Goal: Task Accomplishment & Management: Complete application form

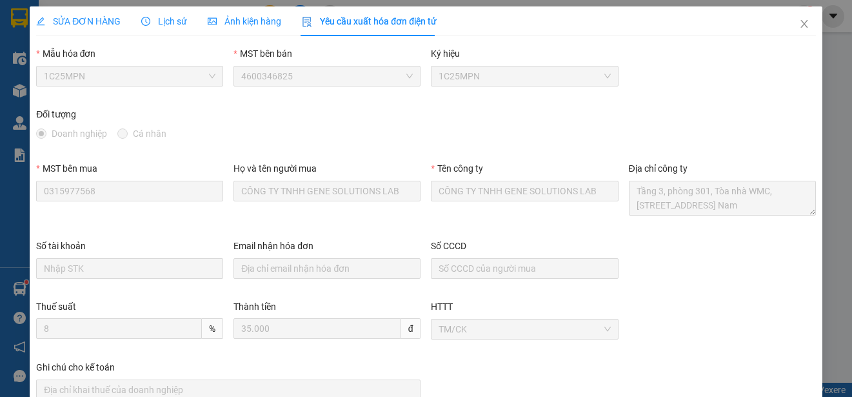
click at [101, 17] on span "SỬA ĐƠN HÀNG" at bounding box center [78, 21] width 85 height 10
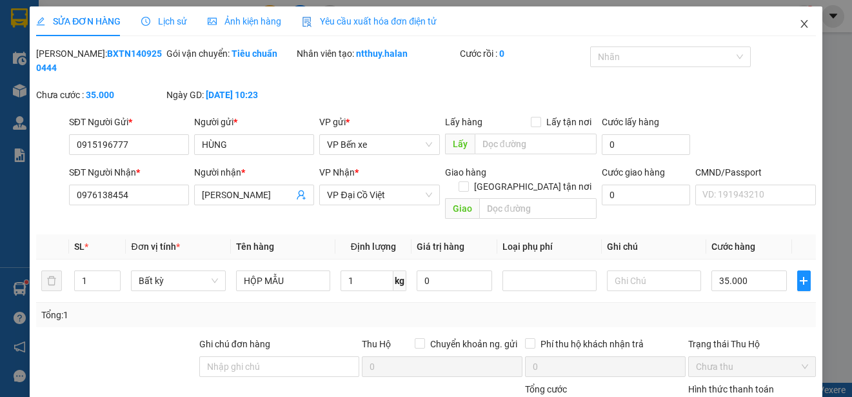
click at [799, 19] on icon "close" at bounding box center [804, 24] width 10 height 10
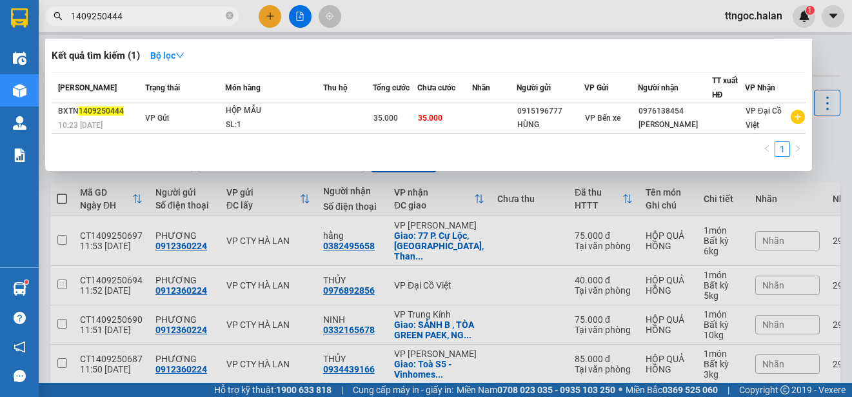
drag, startPoint x: 127, startPoint y: 15, endPoint x: 108, endPoint y: 16, distance: 19.4
click at [108, 16] on input "1409250444" at bounding box center [147, 16] width 152 height 14
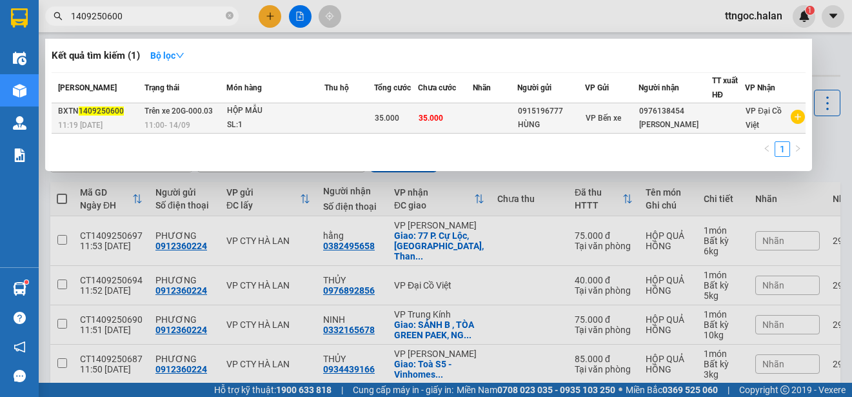
type input "1409250600"
click at [106, 119] on div "11:19 [DATE]" at bounding box center [99, 125] width 83 height 14
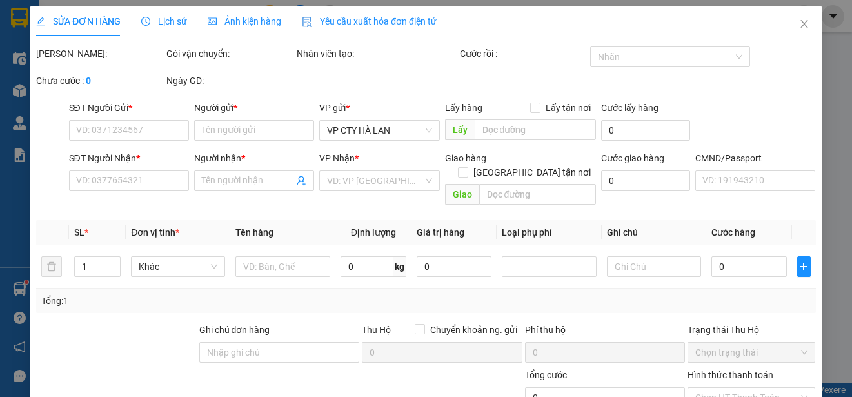
type input "0915196777"
type input "HÙNG"
type input "0976138454"
type input "[PERSON_NAME]"
type input "35.000"
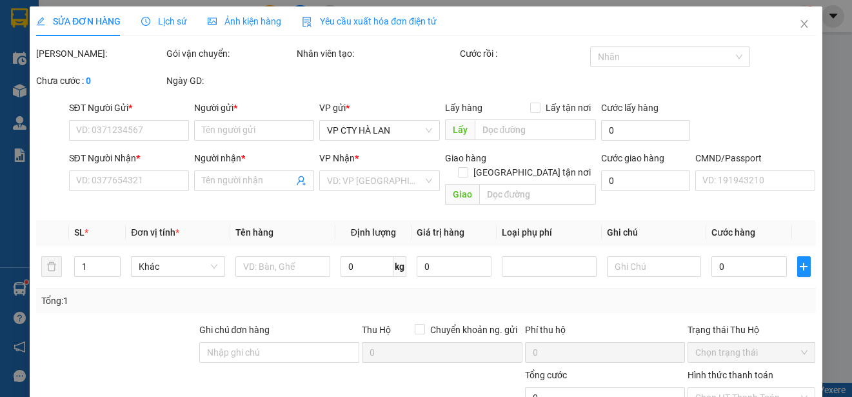
type input "35.000"
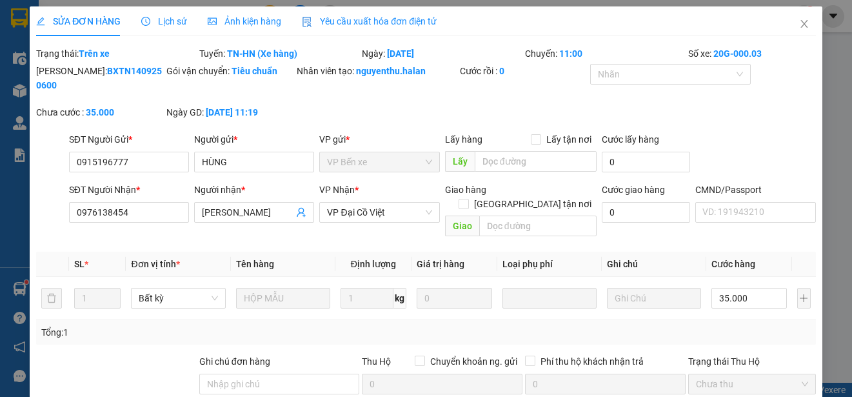
click at [390, 19] on span "Yêu cầu xuất hóa đơn điện tử" at bounding box center [369, 21] width 135 height 10
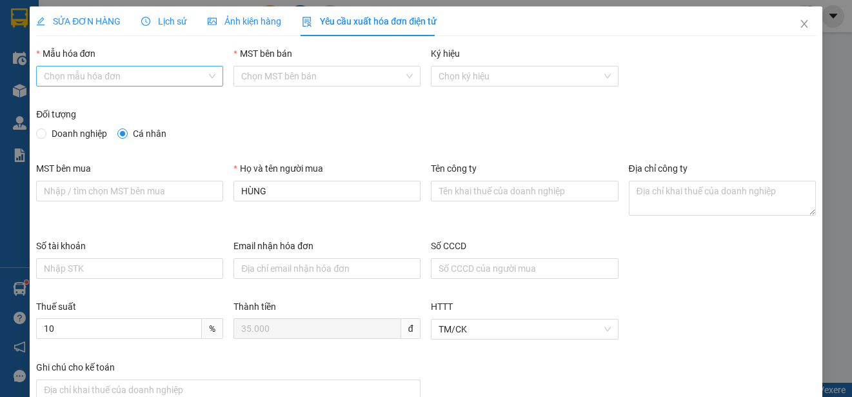
click at [155, 72] on input "Mẫu hóa đơn" at bounding box center [125, 75] width 163 height 19
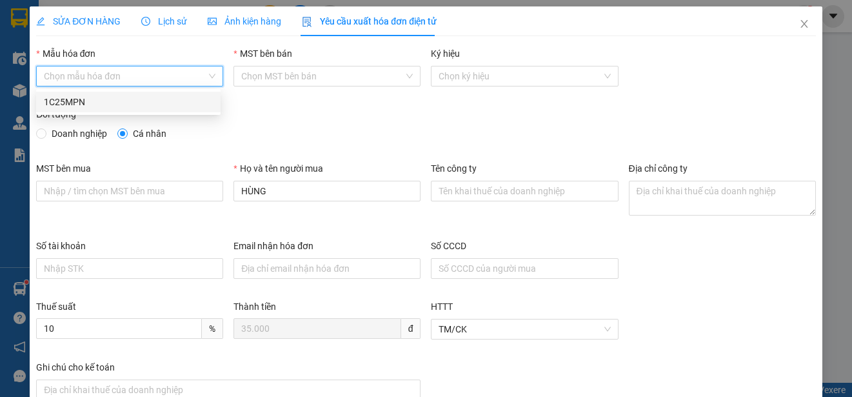
click at [108, 106] on div "1C25MPN" at bounding box center [128, 102] width 169 height 14
type input "8"
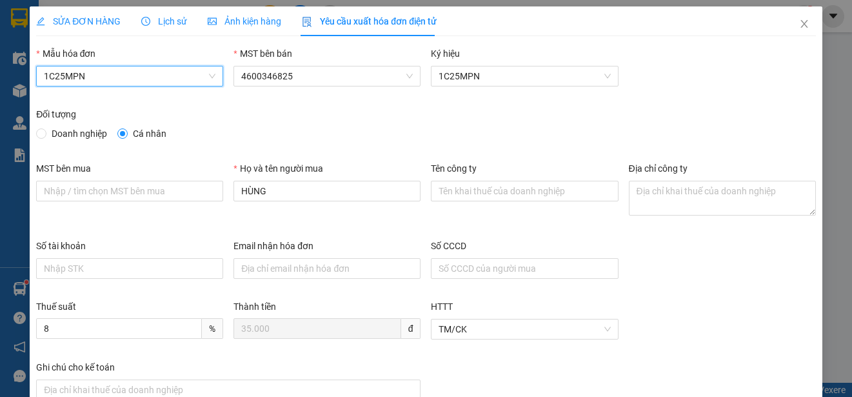
click at [95, 135] on span "Doanh nghiệp" at bounding box center [79, 133] width 66 height 14
click at [45, 135] on input "Doanh nghiệp" at bounding box center [40, 132] width 9 height 9
radio input "true"
radio input "false"
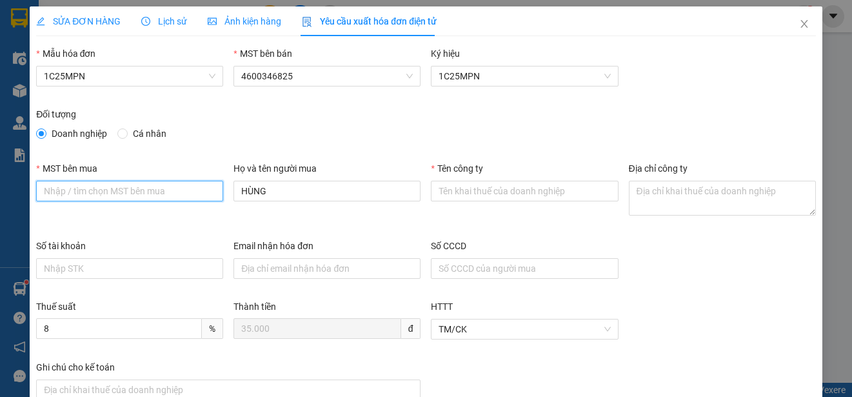
click at [60, 184] on input "MST bên mua" at bounding box center [129, 191] width 187 height 21
paste input "0315977568"
type input "0315977568"
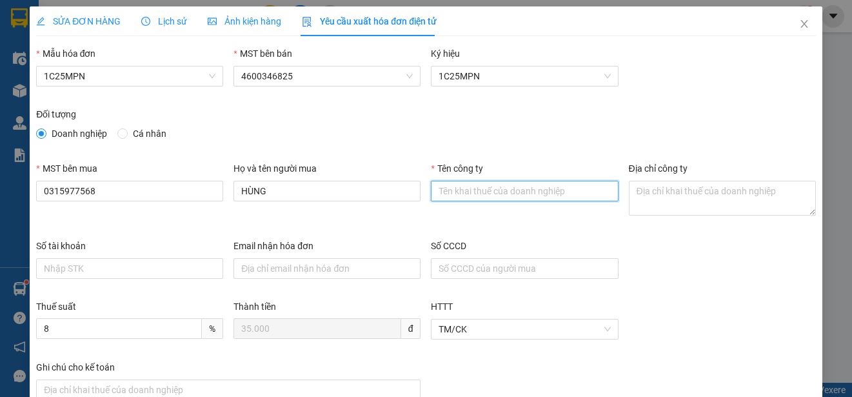
click at [448, 184] on input "Tên công ty" at bounding box center [524, 191] width 187 height 21
paste input "CÔNG TY TNHH GENE SOLUTIONS LAB"
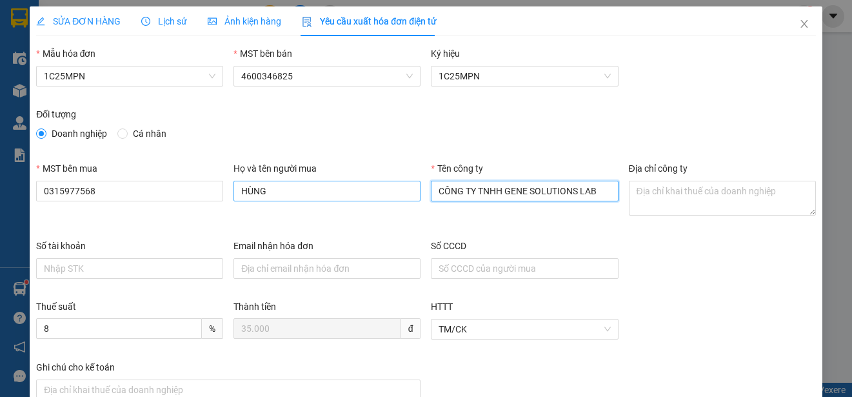
type input "CÔNG TY TNHH GENE SOLUTIONS LAB"
click at [253, 187] on input "HÙNG" at bounding box center [327, 191] width 187 height 21
paste input "CÔNG TY TNHH GENE SOLUTIONS LAB"
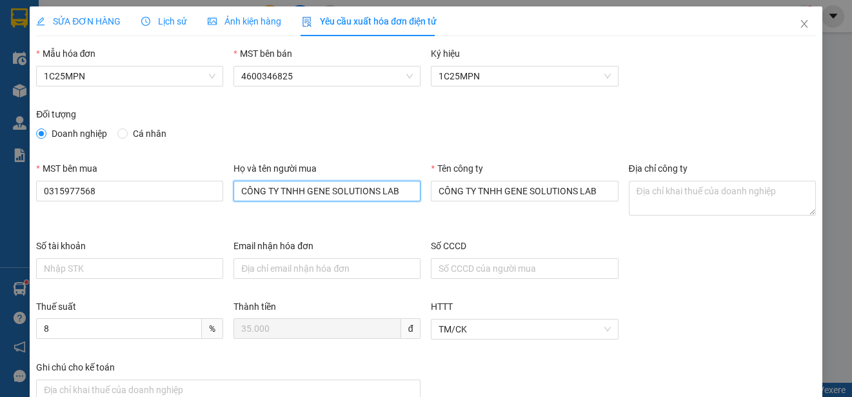
type input "CÔNG TY TNHH GENE SOLUTIONS LAB"
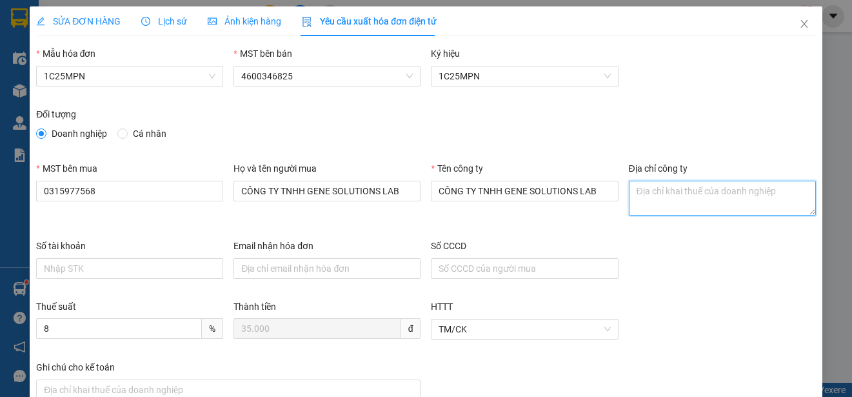
click at [629, 190] on textarea "Địa chỉ công ty" at bounding box center [722, 198] width 187 height 35
paste textarea "Tầng 3, phòng 301, Tòa nhà WMC, [STREET_ADDRESS] Nam"
type textarea "Tầng 3, phòng 301, Tòa nhà WMC, [STREET_ADDRESS] Nam"
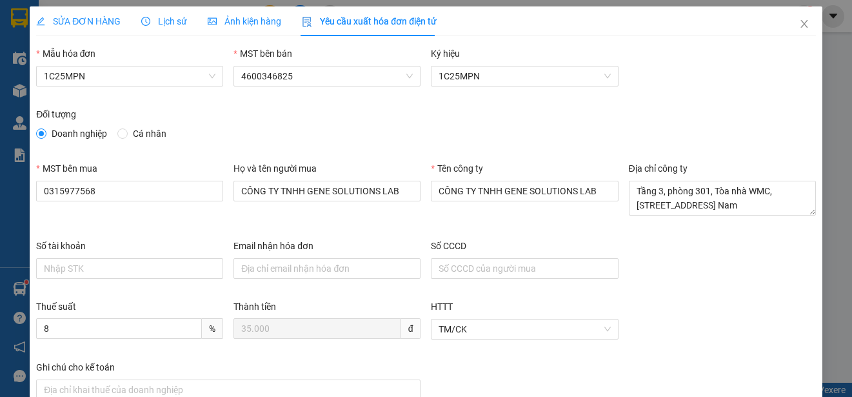
click at [74, 16] on span "SỬA ĐƠN HÀNG" at bounding box center [78, 21] width 85 height 10
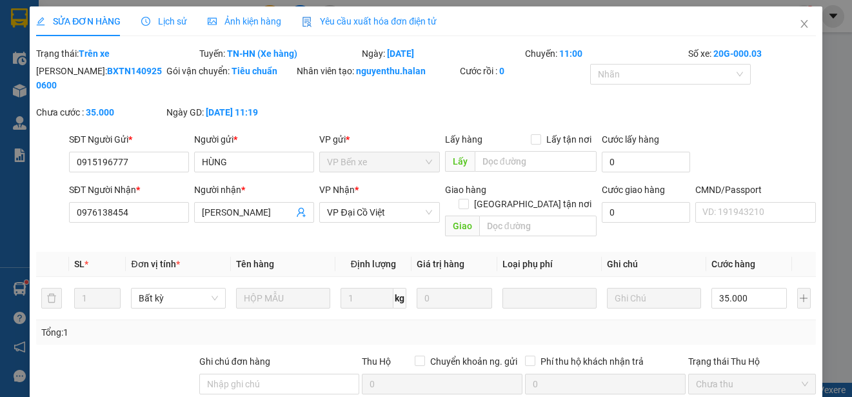
click at [373, 19] on span "Yêu cầu xuất hóa đơn điện tử" at bounding box center [369, 21] width 135 height 10
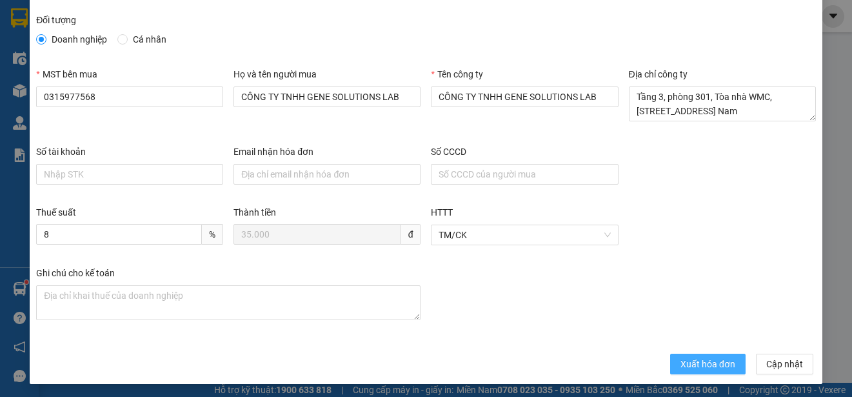
scroll to position [97, 0]
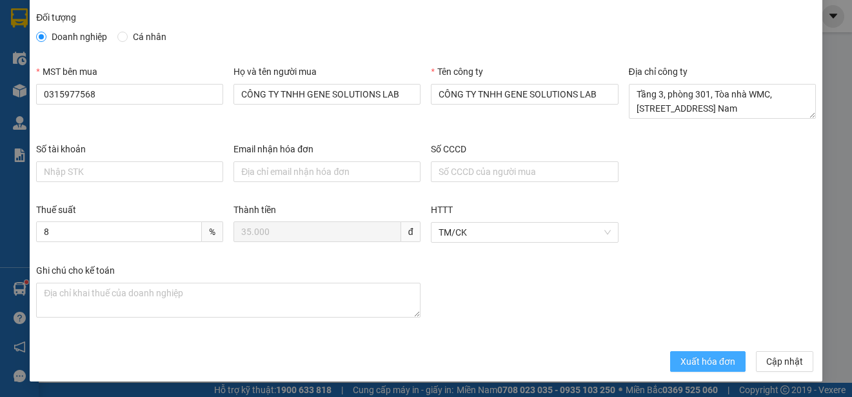
click at [703, 357] on span "Xuất hóa đơn" at bounding box center [708, 361] width 55 height 14
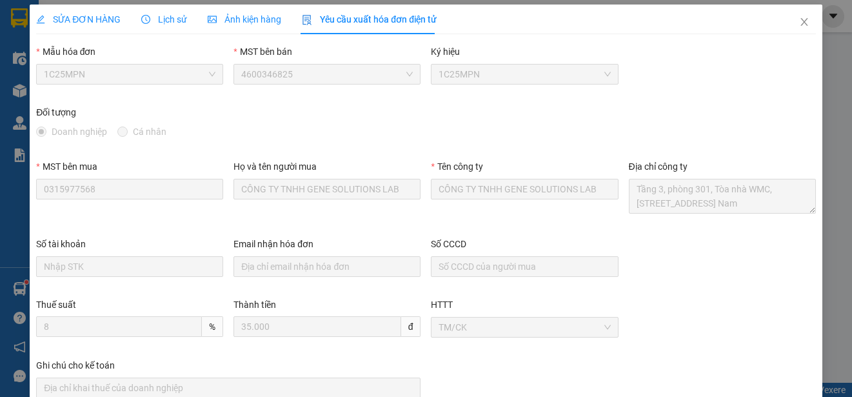
scroll to position [0, 0]
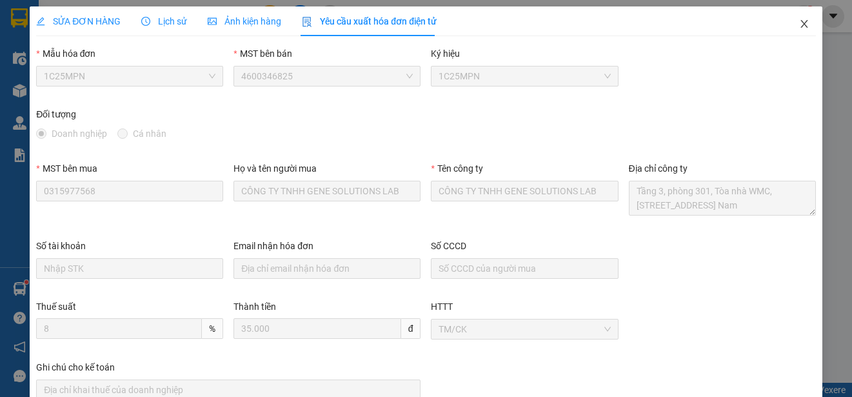
click at [799, 21] on icon "close" at bounding box center [804, 24] width 10 height 10
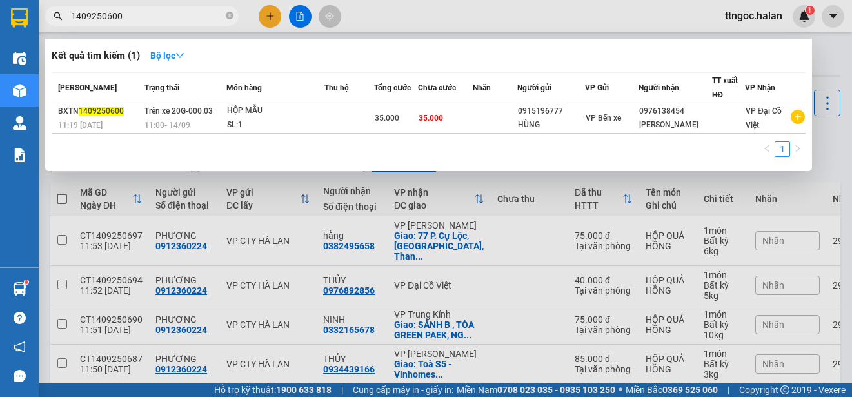
drag, startPoint x: 122, startPoint y: 19, endPoint x: 106, endPoint y: 15, distance: 15.8
click at [106, 15] on input "1409250600" at bounding box center [147, 16] width 152 height 14
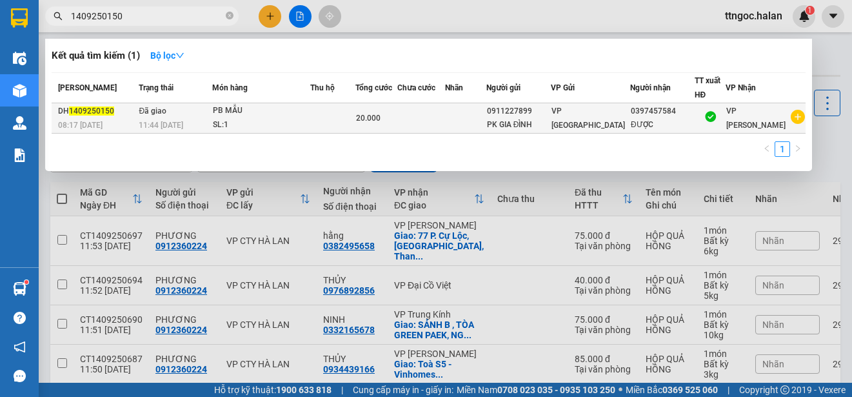
type input "1409250150"
click at [74, 115] on span "1409250150" at bounding box center [91, 110] width 45 height 9
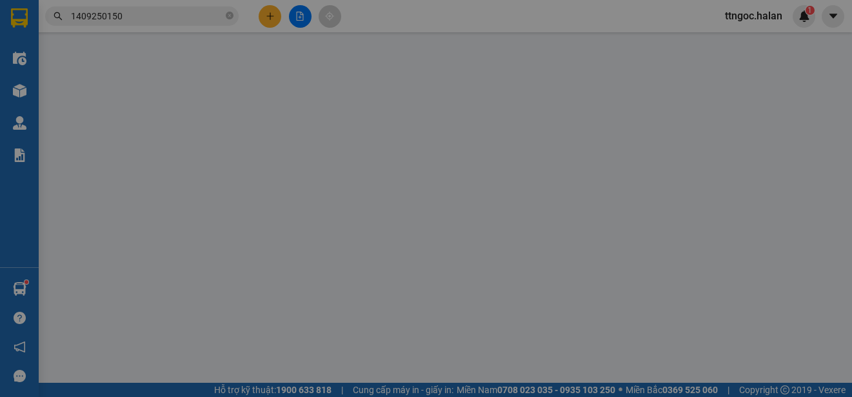
type input "0911227899"
type input "PK GIA ĐÌNH"
type input "0397457584"
type input "ĐƯỢC"
type input "20.000"
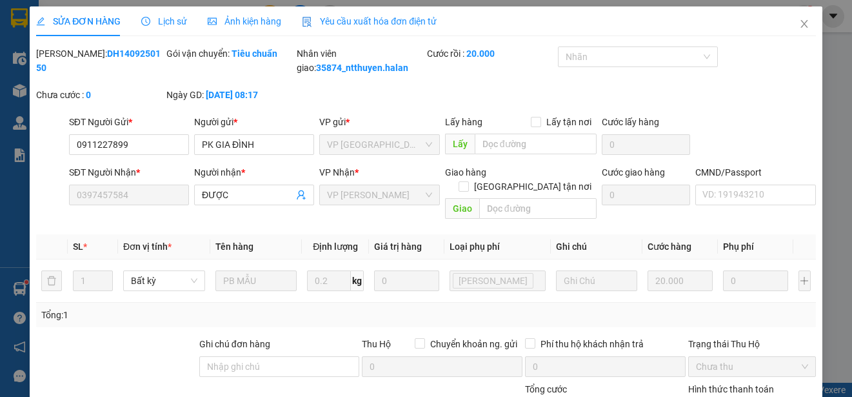
click at [348, 25] on span "Yêu cầu xuất hóa đơn điện tử" at bounding box center [369, 21] width 135 height 10
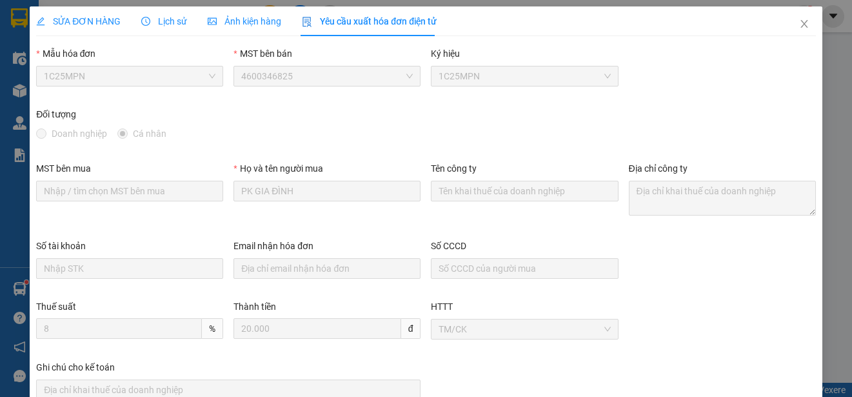
click at [178, 79] on span "1C25MPN" at bounding box center [130, 75] width 172 height 19
click at [163, 13] on div "Lịch sử" at bounding box center [164, 21] width 46 height 30
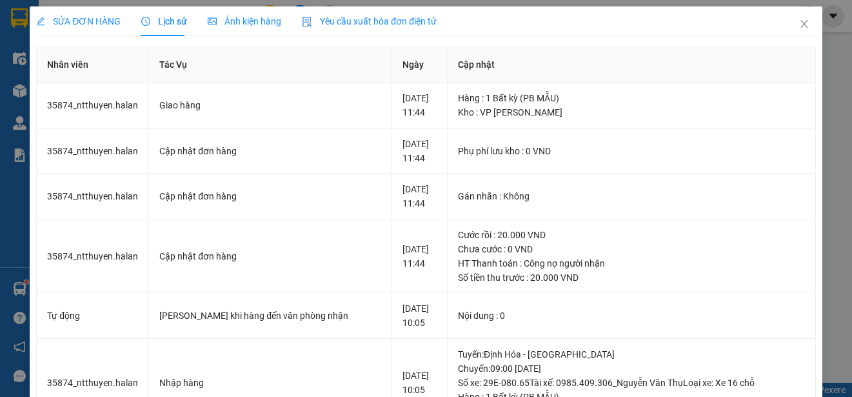
click at [81, 26] on span "SỬA ĐƠN HÀNG" at bounding box center [78, 21] width 85 height 10
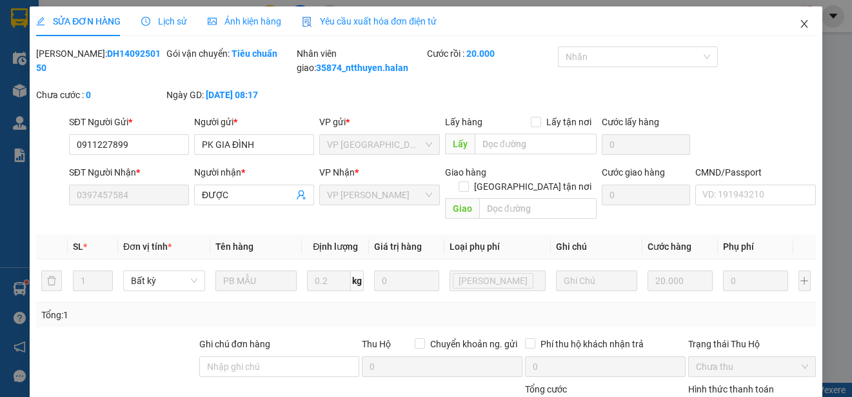
click at [799, 20] on icon "close" at bounding box center [804, 24] width 10 height 10
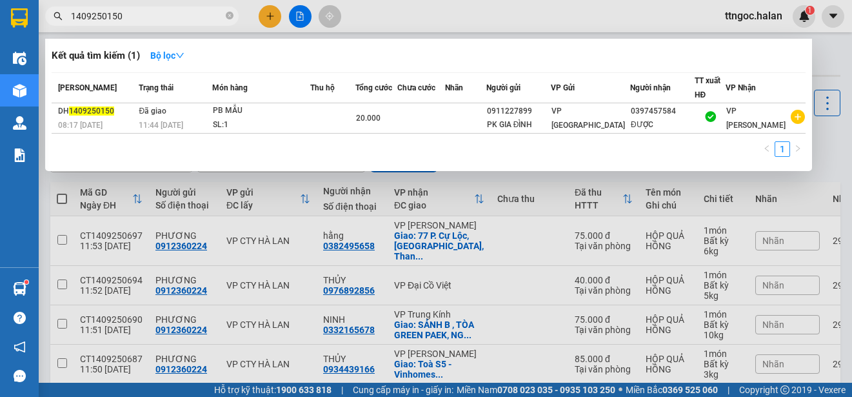
click at [154, 23] on input "1409250150" at bounding box center [147, 16] width 152 height 14
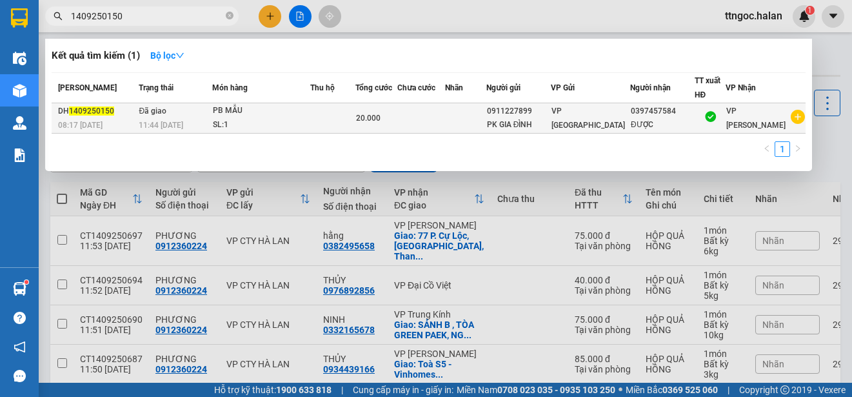
click at [77, 114] on span "1409250150" at bounding box center [91, 110] width 45 height 9
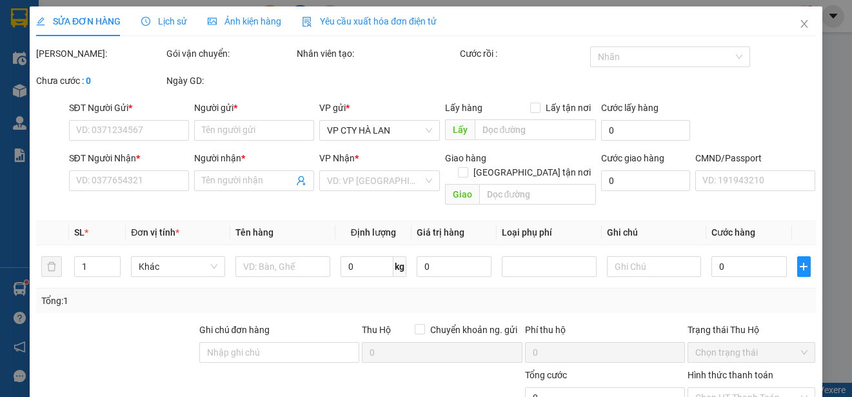
type input "0911227899"
type input "PK GIA ĐÌNH"
type input "0397457584"
type input "ĐƯỢC"
type input "20.000"
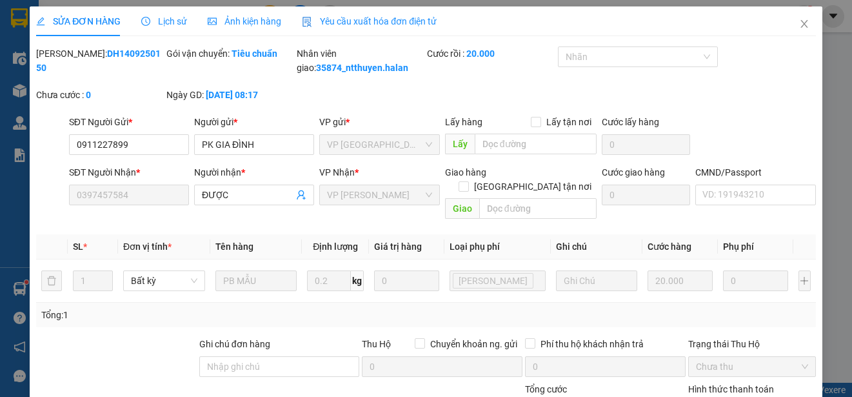
click at [361, 22] on span "Yêu cầu xuất hóa đơn điện tử" at bounding box center [369, 21] width 135 height 10
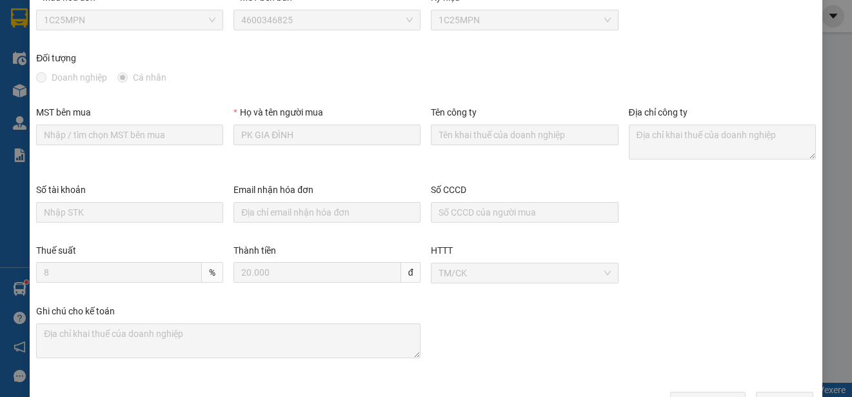
scroll to position [101, 0]
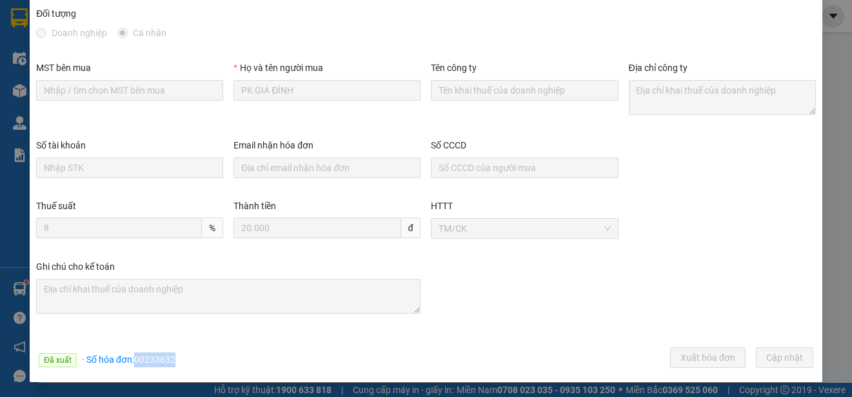
drag, startPoint x: 175, startPoint y: 359, endPoint x: 135, endPoint y: 362, distance: 39.5
click at [135, 362] on div "Đã xuất · Số hóa đơn: 00233632 Xuất hóa đơn [GEOGRAPHIC_DATA] [GEOGRAPHIC_DATA]" at bounding box center [426, 359] width 785 height 25
copy span "00233632"
